Goal: Check status: Check status

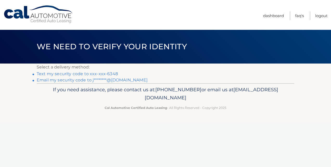
click at [83, 76] on li "Text my security code to xxx-xxx-6348" at bounding box center [165, 74] width 257 height 6
click at [85, 74] on link "Text my security code to xxx-xxx-6348" at bounding box center [77, 73] width 81 height 5
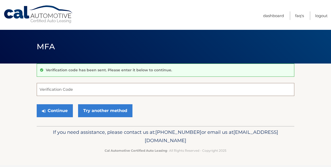
click at [61, 86] on input "Verification Code" at bounding box center [165, 89] width 257 height 13
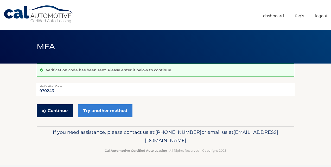
type input "970243"
click at [57, 111] on button "Continue" at bounding box center [55, 110] width 36 height 13
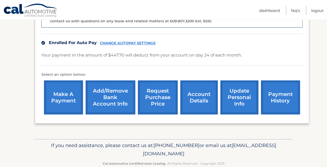
scroll to position [156, 0]
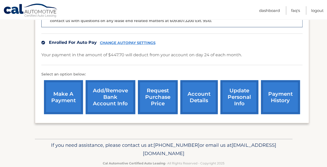
click at [284, 80] on link "payment history" at bounding box center [280, 97] width 39 height 34
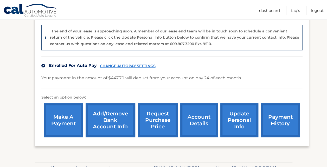
scroll to position [133, 0]
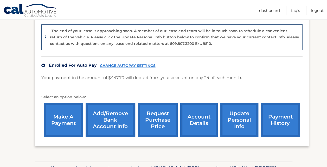
click at [274, 120] on link "payment history" at bounding box center [280, 120] width 39 height 34
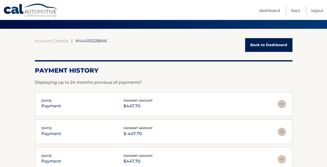
scroll to position [38, 0]
